Goal: Task Accomplishment & Management: Manage account settings

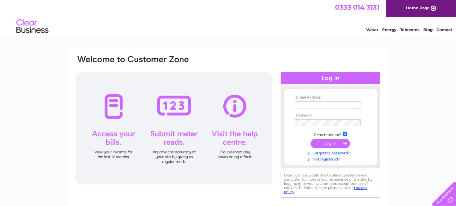
type input "[PERSON_NAME][EMAIL_ADDRESS][PERSON_NAME][DOMAIN_NAME]"
click at [330, 145] on input "submit" at bounding box center [331, 143] width 40 height 9
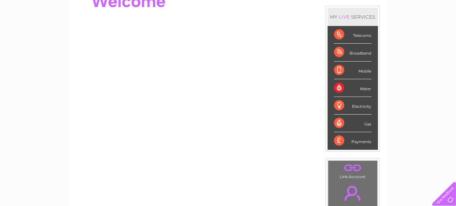
scroll to position [32, 0]
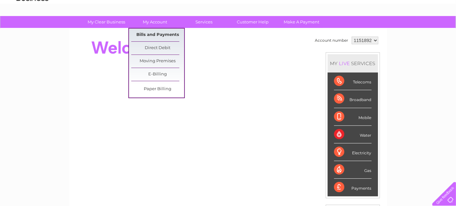
click at [155, 34] on link "Bills and Payments" at bounding box center [157, 35] width 53 height 13
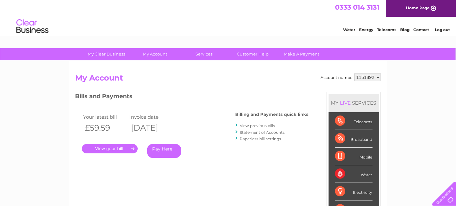
click at [253, 127] on link "View previous bills" at bounding box center [257, 125] width 35 height 5
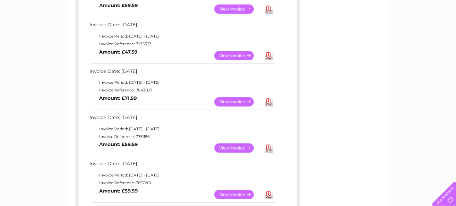
scroll to position [96, 0]
